Goal: Task Accomplishment & Management: Manage account settings

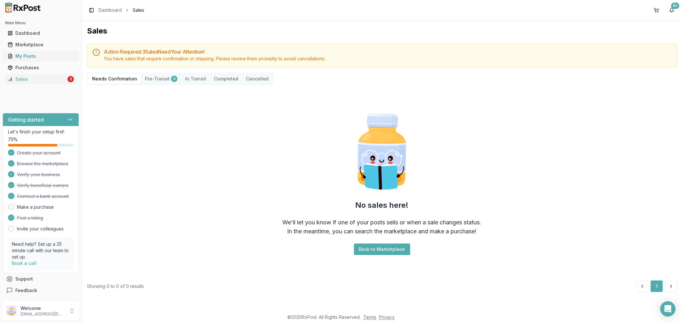
click at [42, 55] on div "My Posts" at bounding box center [41, 56] width 66 height 6
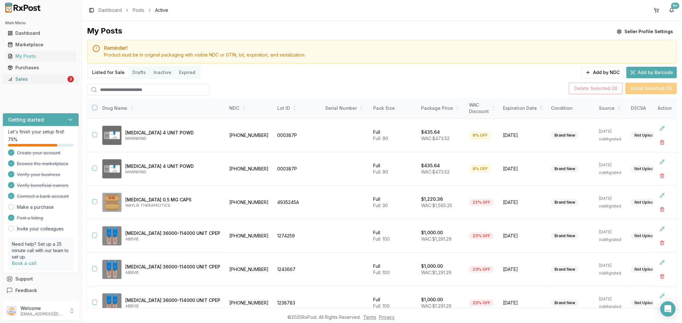
click at [56, 82] on div "Sales" at bounding box center [37, 79] width 58 height 6
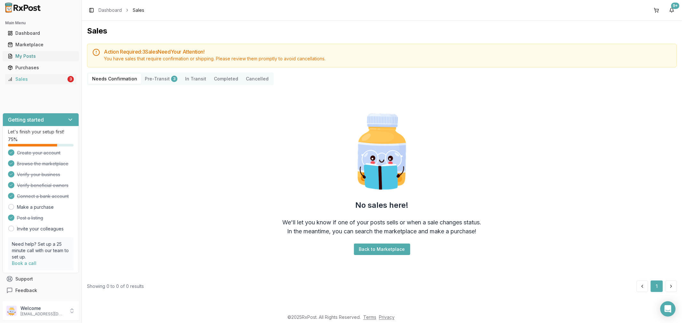
click at [31, 57] on div "My Posts" at bounding box center [41, 56] width 66 height 6
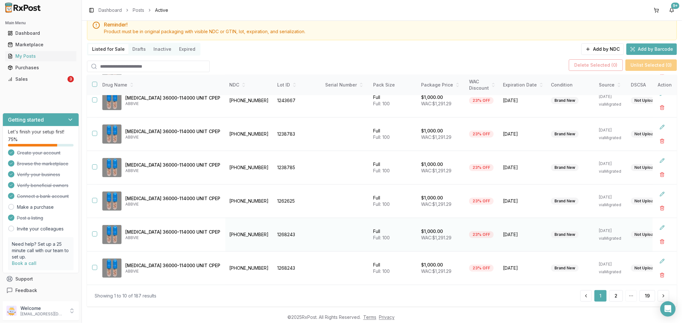
scroll to position [35, 0]
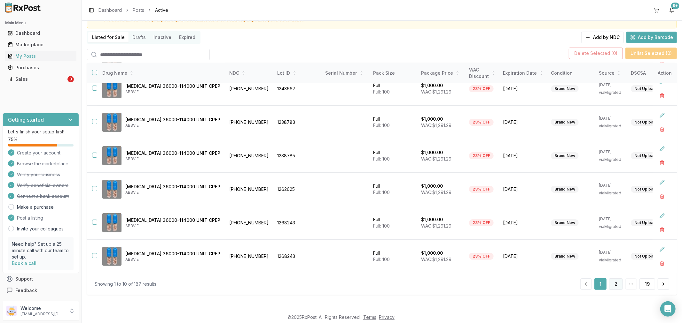
click at [609, 285] on button "2" at bounding box center [616, 285] width 14 height 12
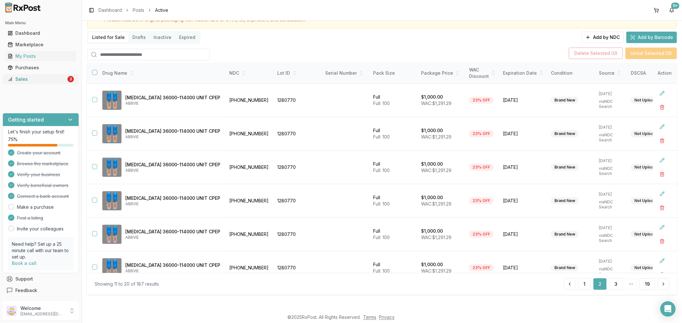
click at [50, 81] on div "Sales" at bounding box center [37, 79] width 58 height 6
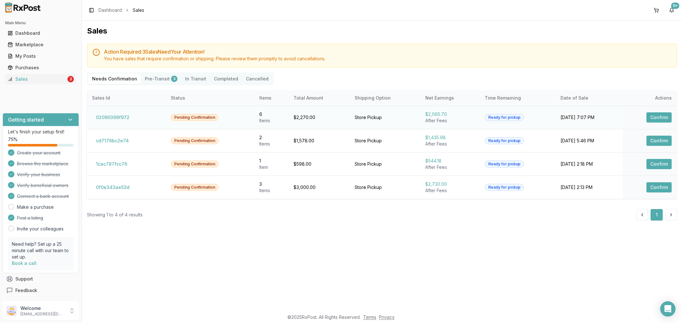
click at [660, 118] on button "Confirm" at bounding box center [658, 117] width 25 height 10
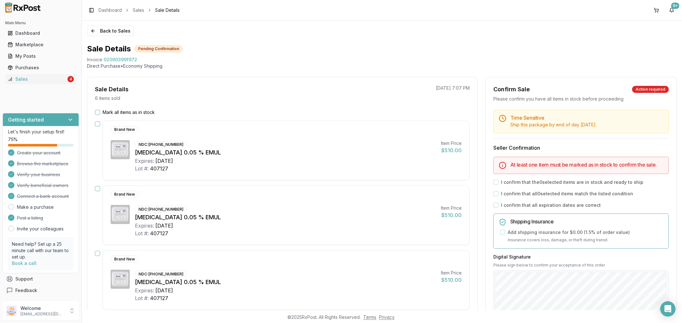
click at [96, 111] on button "Mark all items as in stock" at bounding box center [97, 112] width 5 height 5
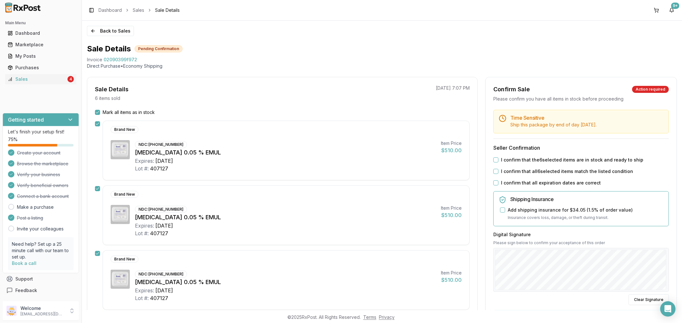
click at [495, 184] on button "I confirm that all expiration dates are correct" at bounding box center [495, 183] width 5 height 5
click at [493, 171] on button "I confirm that all 6 selected items match the listed condition" at bounding box center [495, 171] width 5 height 5
click at [493, 161] on button "I confirm that the 6 selected items are in stock and ready to ship" at bounding box center [495, 160] width 5 height 5
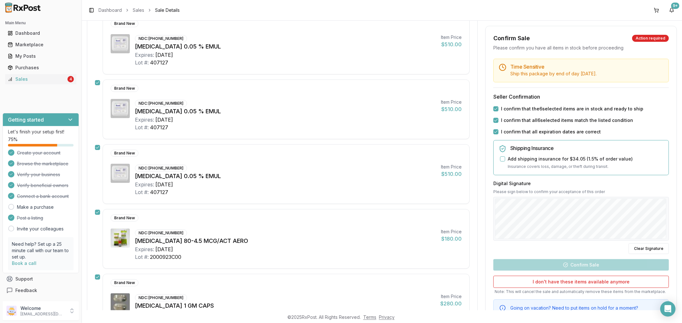
scroll to position [106, 0]
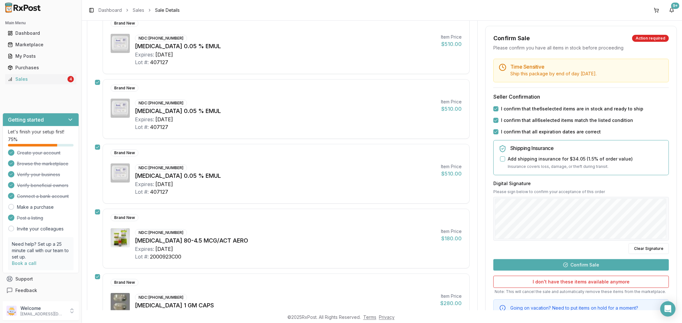
click at [554, 269] on button "Confirm Sale" at bounding box center [580, 265] width 175 height 12
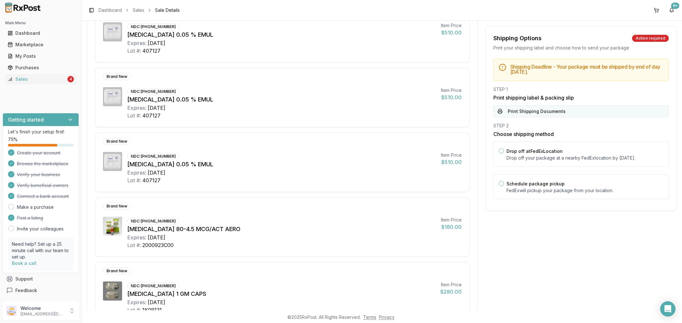
click at [505, 114] on button "Print Shipping Documents" at bounding box center [580, 111] width 175 height 12
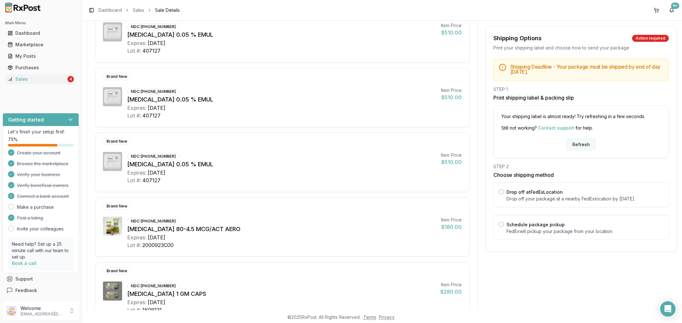
click at [579, 139] on button "Refresh" at bounding box center [581, 145] width 28 height 12
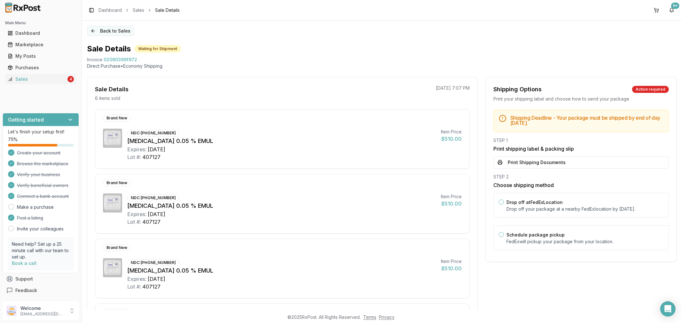
click at [97, 30] on button "Back to Sales" at bounding box center [110, 31] width 47 height 10
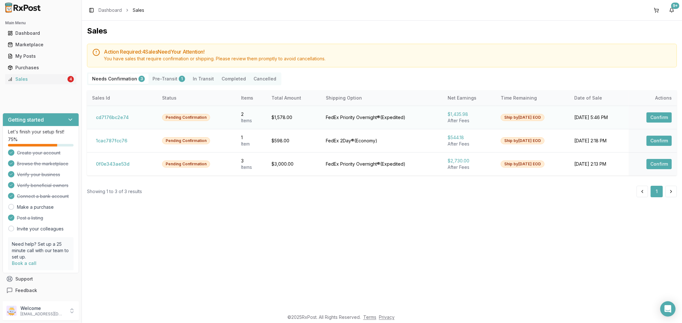
click at [659, 113] on button "Confirm" at bounding box center [658, 117] width 25 height 10
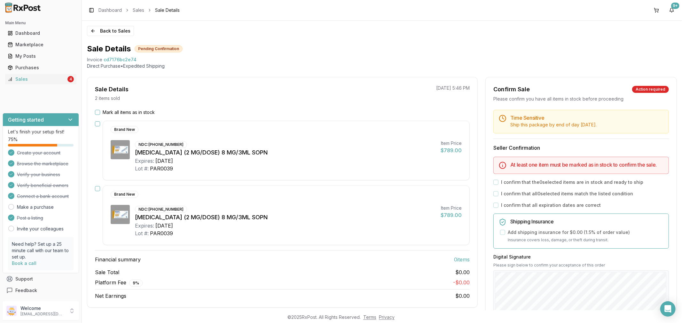
click at [98, 113] on button "Mark all items as in stock" at bounding box center [97, 112] width 5 height 5
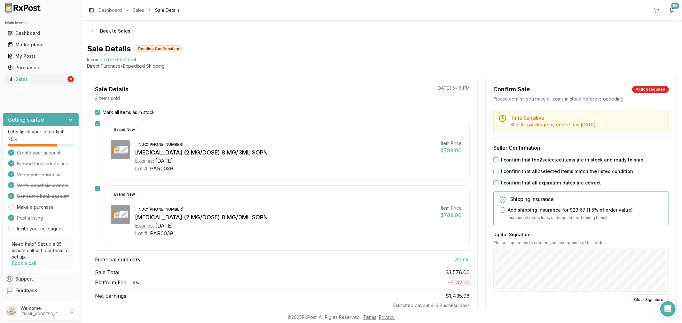
drag, startPoint x: 495, startPoint y: 158, endPoint x: 497, endPoint y: 170, distance: 12.0
click at [495, 159] on button "I confirm that the 2 selected items are in stock and ready to ship" at bounding box center [495, 160] width 5 height 5
drag, startPoint x: 492, startPoint y: 172, endPoint x: 499, endPoint y: 190, distance: 19.0
click at [493, 173] on button "I confirm that all 2 selected items match the listed condition" at bounding box center [495, 171] width 5 height 5
click at [493, 183] on button "I confirm that all expiration dates are correct" at bounding box center [495, 183] width 5 height 5
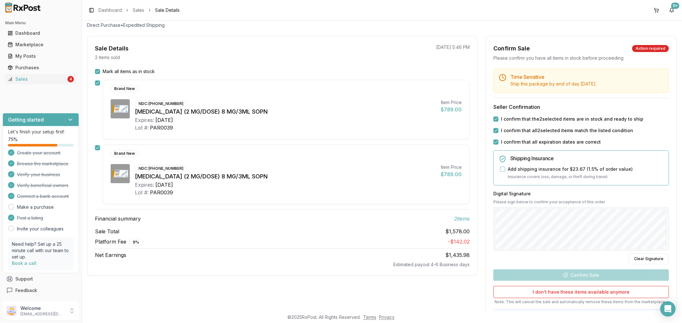
scroll to position [82, 0]
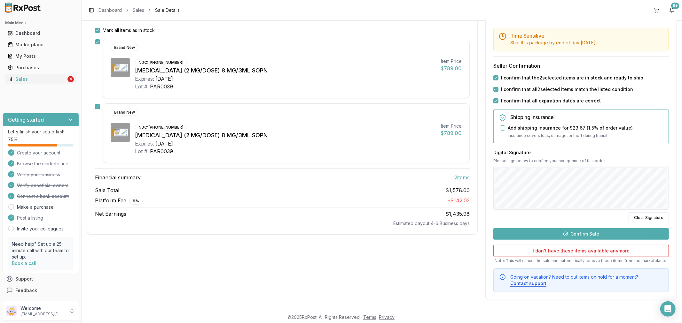
click at [561, 235] on button "Confirm Sale" at bounding box center [580, 234] width 175 height 12
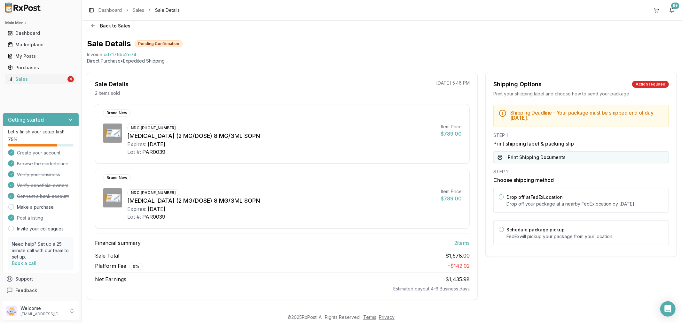
click at [544, 156] on button "Print Shipping Documents" at bounding box center [580, 157] width 175 height 12
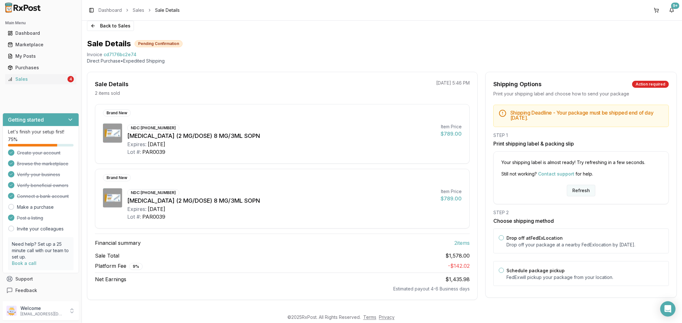
drag, startPoint x: 581, startPoint y: 191, endPoint x: 569, endPoint y: 189, distance: 12.0
click at [580, 191] on button "Refresh" at bounding box center [581, 191] width 28 height 12
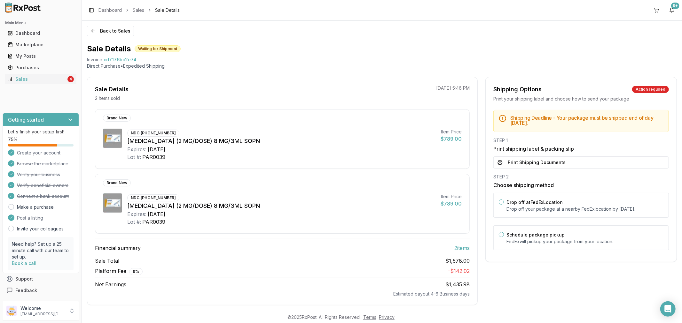
click at [93, 36] on div "Back to Sales Sale Details Waiting for Shipment Invoice cd7176bc2e74 Direct Pur…" at bounding box center [382, 166] width 600 height 290
click at [91, 29] on button "Back to Sales" at bounding box center [110, 31] width 47 height 10
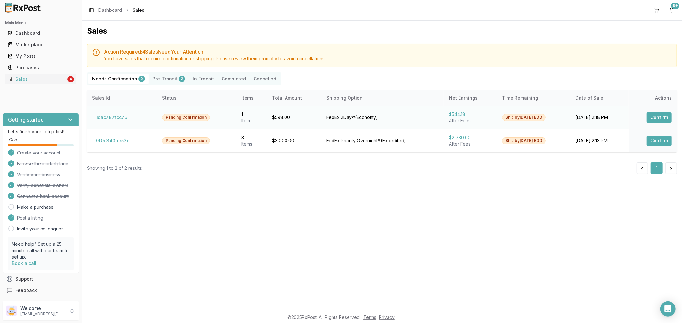
click at [651, 118] on button "Confirm" at bounding box center [658, 117] width 25 height 10
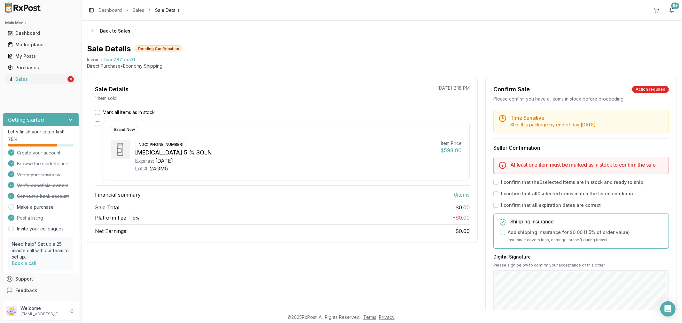
click at [97, 113] on button "Mark all items as in stock" at bounding box center [97, 112] width 5 height 5
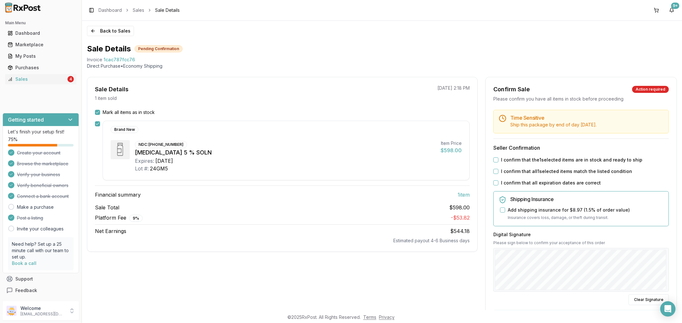
click at [494, 181] on button "I confirm that all expiration dates are correct" at bounding box center [495, 183] width 5 height 5
click at [493, 174] on button "I confirm that all 1 selected items match the listed condition" at bounding box center [495, 171] width 5 height 5
click at [494, 160] on button "I confirm that the 1 selected items are in stock and ready to ship" at bounding box center [495, 160] width 5 height 5
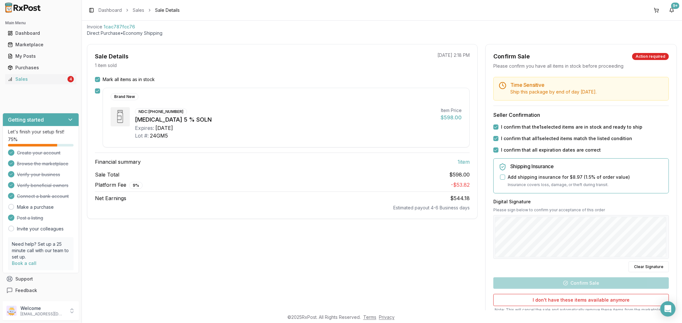
scroll to position [71, 0]
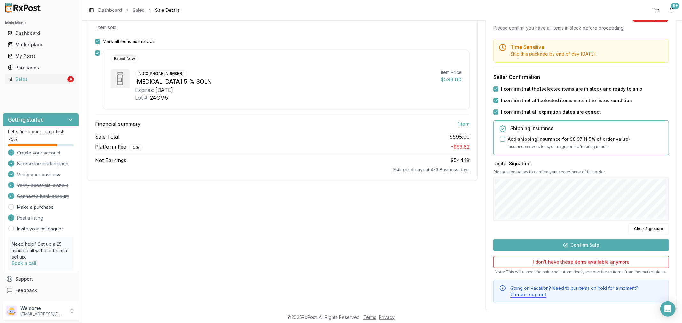
click at [582, 244] on button "Confirm Sale" at bounding box center [580, 246] width 175 height 12
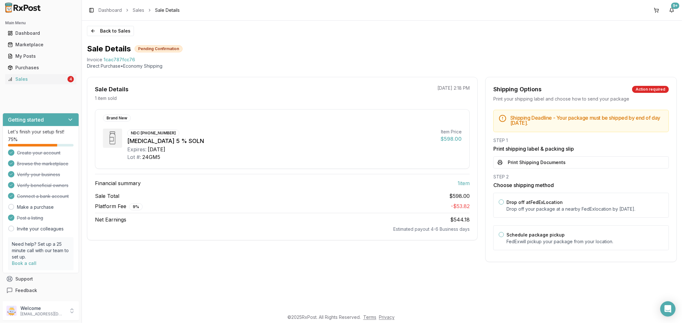
scroll to position [0, 0]
click at [530, 165] on button "Print Shipping Documents" at bounding box center [580, 163] width 175 height 12
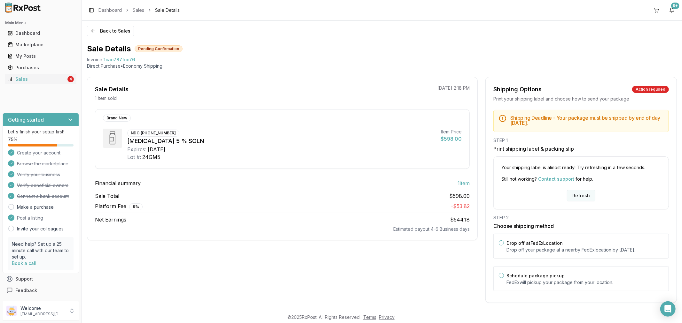
click at [583, 194] on button "Refresh" at bounding box center [581, 196] width 28 height 12
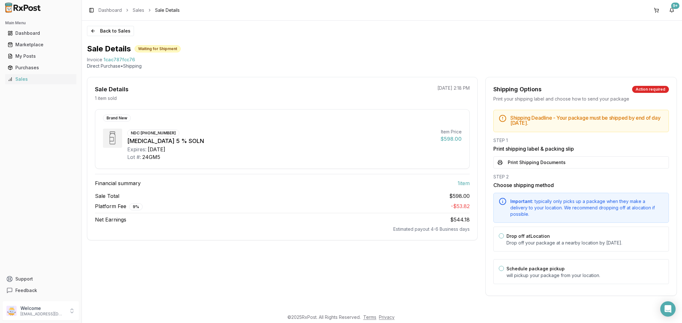
click at [556, 168] on button "Print Shipping Documents" at bounding box center [580, 163] width 175 height 12
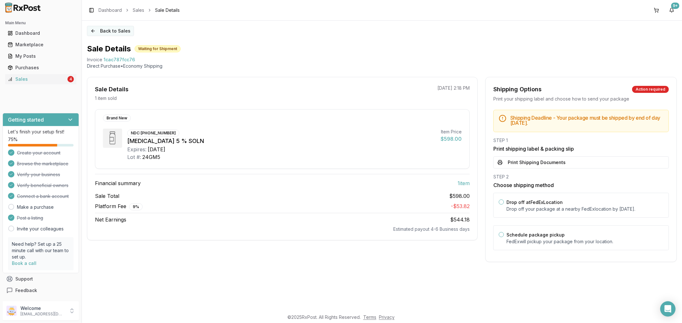
click at [94, 31] on button "Back to Sales" at bounding box center [110, 31] width 47 height 10
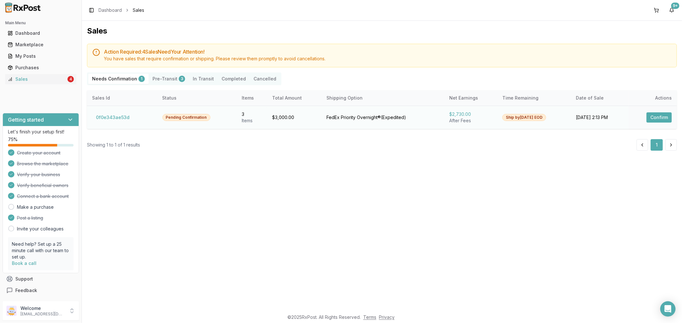
click at [663, 118] on button "Confirm" at bounding box center [658, 117] width 25 height 10
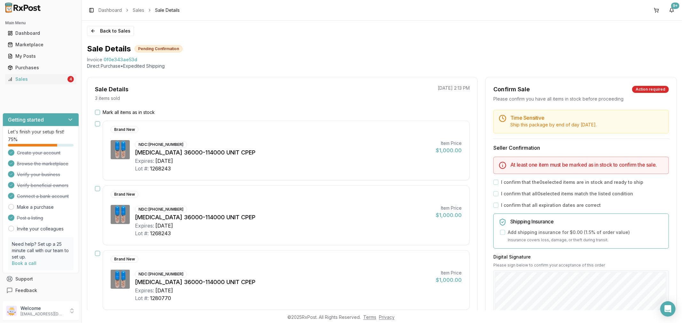
click at [97, 112] on button "Mark all items as in stock" at bounding box center [97, 112] width 5 height 5
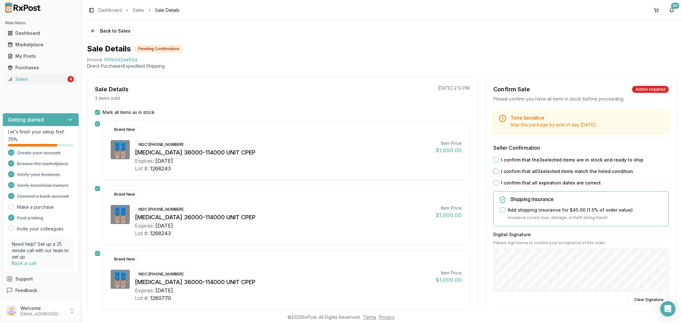
click at [496, 182] on button "I confirm that all expiration dates are correct" at bounding box center [495, 183] width 5 height 5
click at [494, 171] on button "I confirm that all 3 selected items match the listed condition" at bounding box center [495, 171] width 5 height 5
click at [494, 159] on button "I confirm that the 3 selected items are in stock and ready to ship" at bounding box center [495, 160] width 5 height 5
click at [643, 300] on button "Clear Signature" at bounding box center [648, 300] width 40 height 11
click at [662, 249] on div at bounding box center [580, 270] width 175 height 44
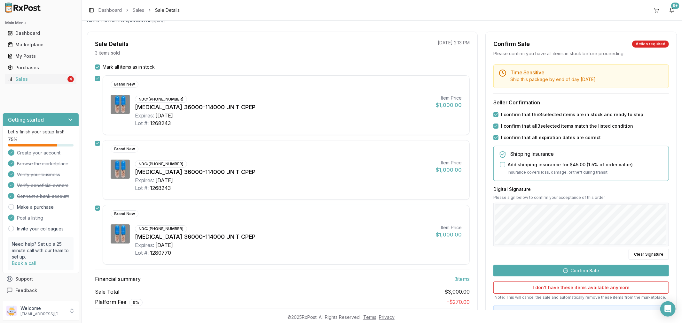
scroll to position [83, 0]
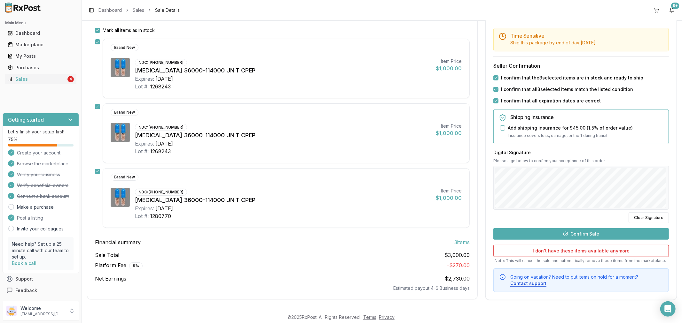
click at [575, 235] on button "Confirm Sale" at bounding box center [580, 234] width 175 height 12
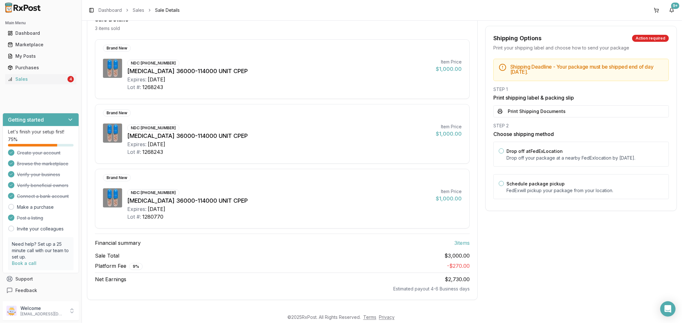
scroll to position [72, 0]
click at [538, 111] on button "Print Shipping Documents" at bounding box center [580, 111] width 175 height 12
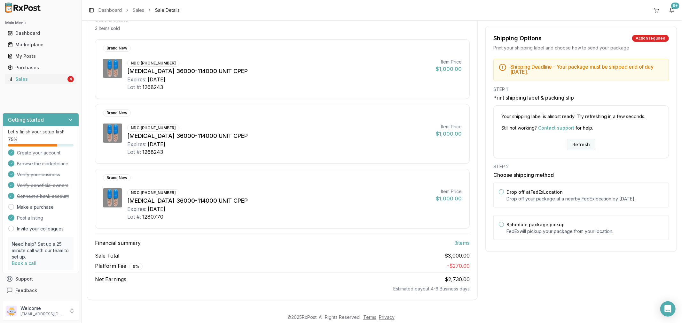
click at [576, 145] on button "Refresh" at bounding box center [581, 145] width 28 height 12
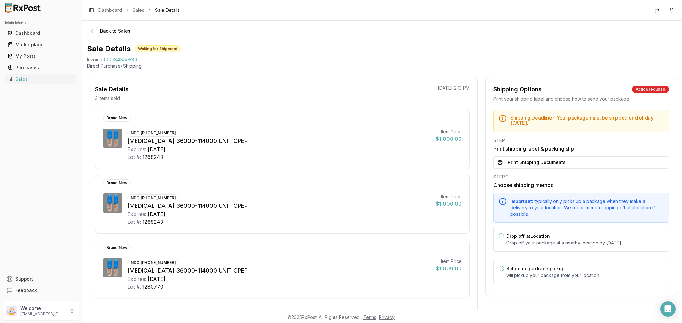
click at [575, 162] on button "Print Shipping Documents" at bounding box center [580, 163] width 175 height 12
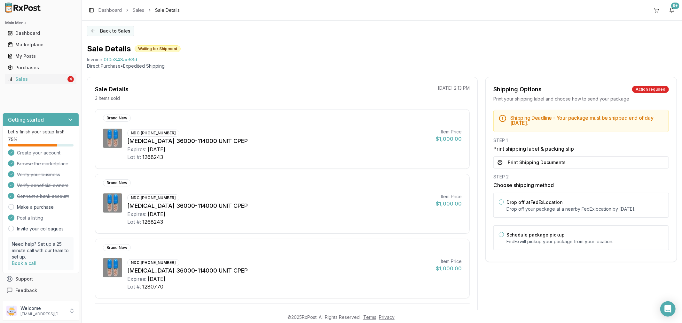
click at [93, 31] on button "Back to Sales" at bounding box center [110, 31] width 47 height 10
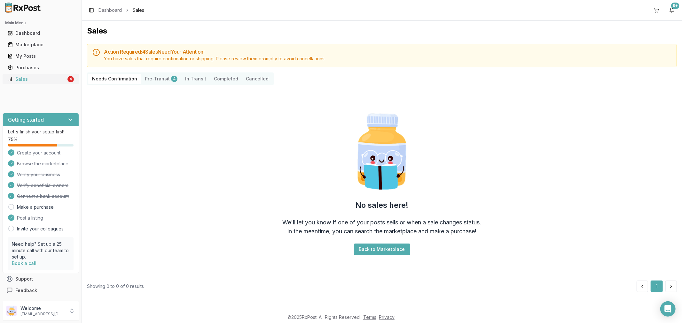
click at [30, 80] on div "Sales" at bounding box center [37, 79] width 58 height 6
click at [45, 55] on div "My Posts" at bounding box center [41, 56] width 66 height 6
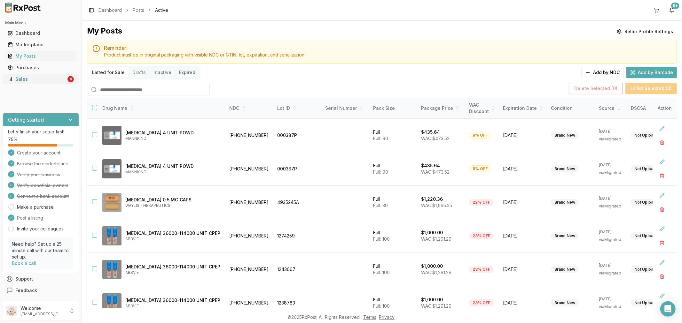
drag, startPoint x: 36, startPoint y: 78, endPoint x: 34, endPoint y: 82, distance: 5.3
click at [36, 78] on div "Sales" at bounding box center [37, 79] width 58 height 6
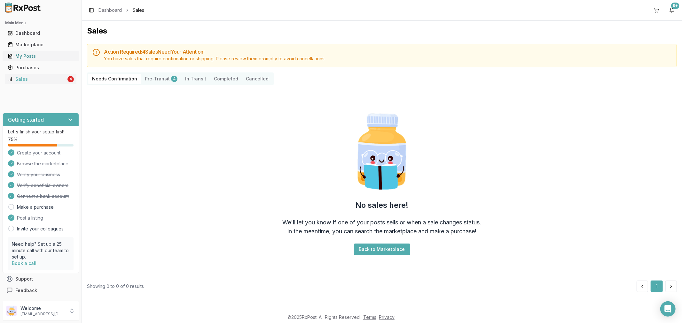
click at [30, 52] on link "My Posts" at bounding box center [40, 56] width 71 height 12
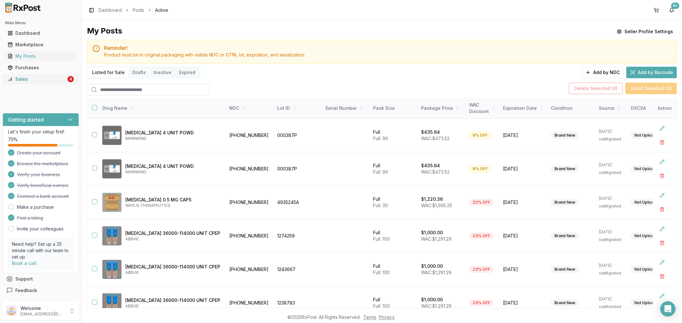
click at [18, 79] on div "Sales" at bounding box center [37, 79] width 58 height 6
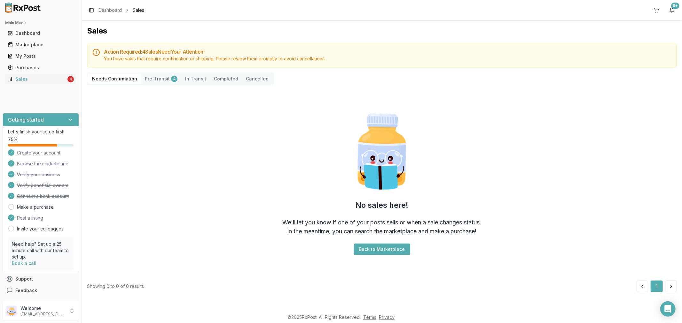
click at [158, 81] on button "Pre-Transit 4" at bounding box center [161, 79] width 40 height 10
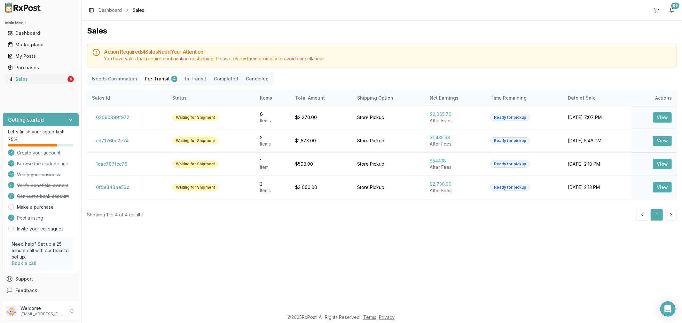
click at [125, 78] on Confirmation "Needs Confirmation" at bounding box center [114, 79] width 53 height 10
